Goal: Complete application form

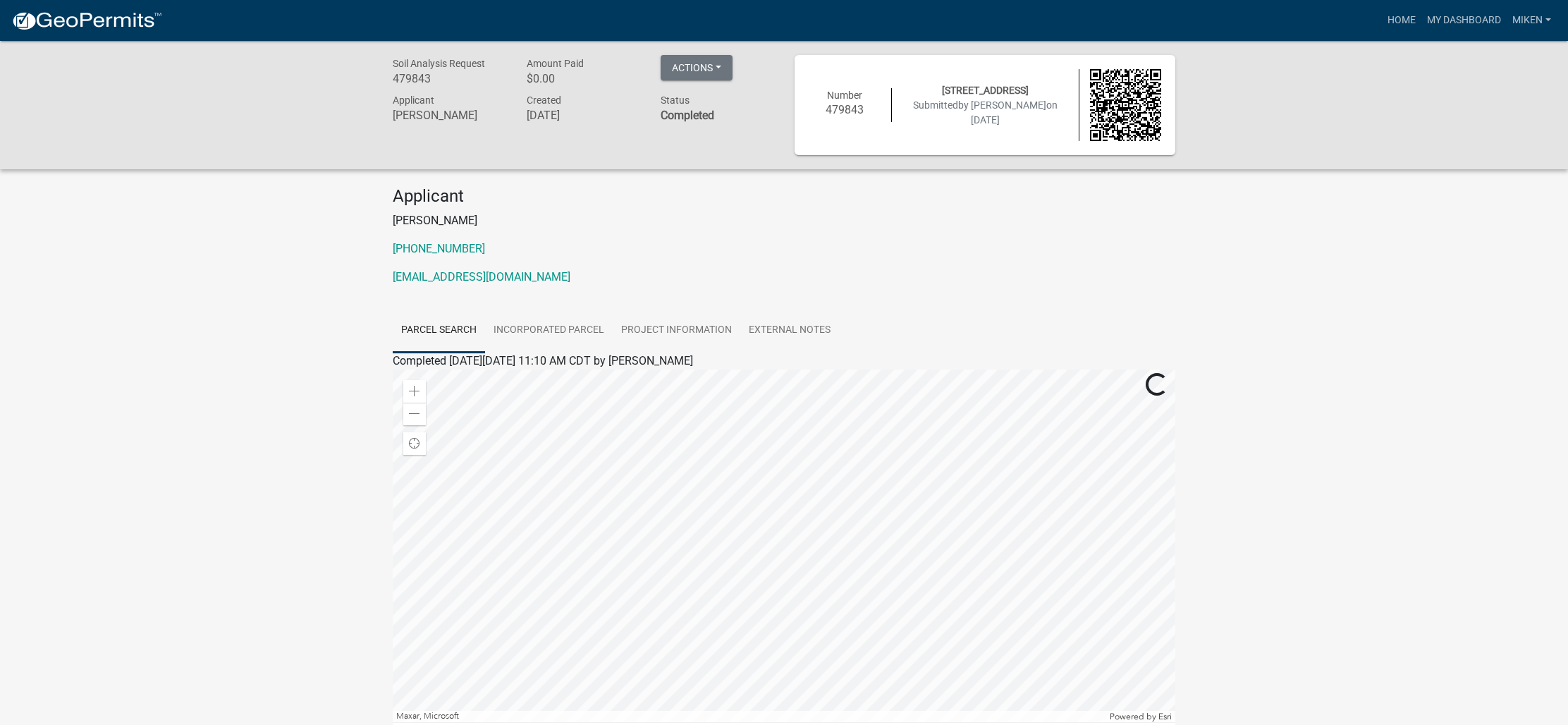
scroll to position [136, 0]
